Goal: Task Accomplishment & Management: Use online tool/utility

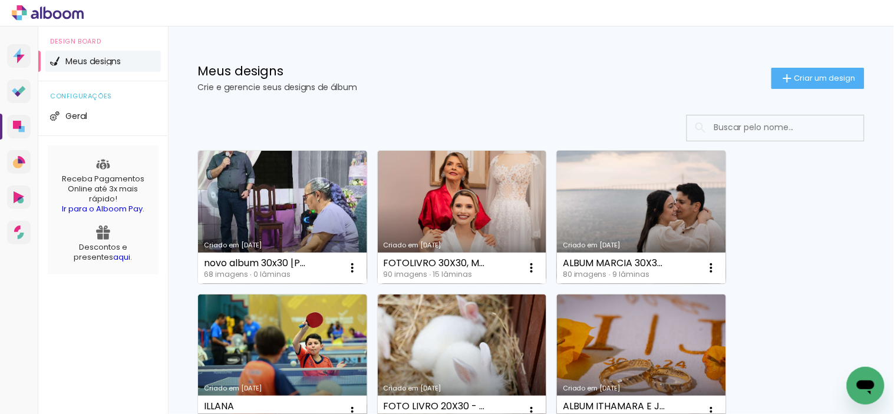
click at [665, 227] on link "Criado em [DATE]" at bounding box center [641, 217] width 169 height 133
